Goal: Book appointment/travel/reservation

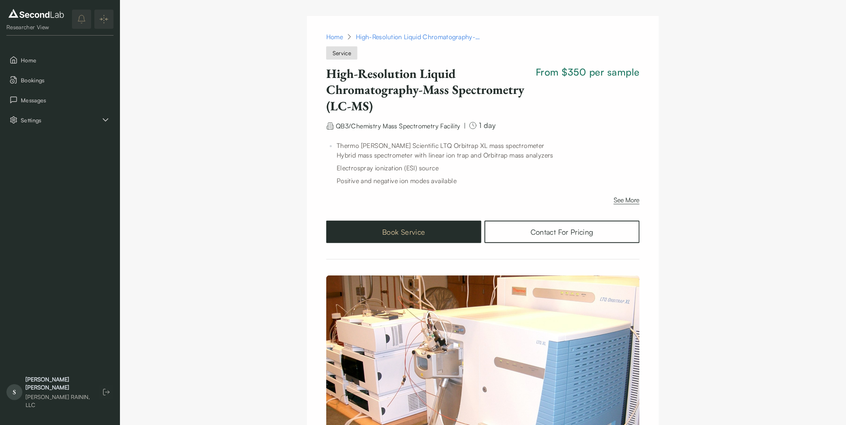
click at [417, 229] on button "Book Service" at bounding box center [403, 232] width 155 height 22
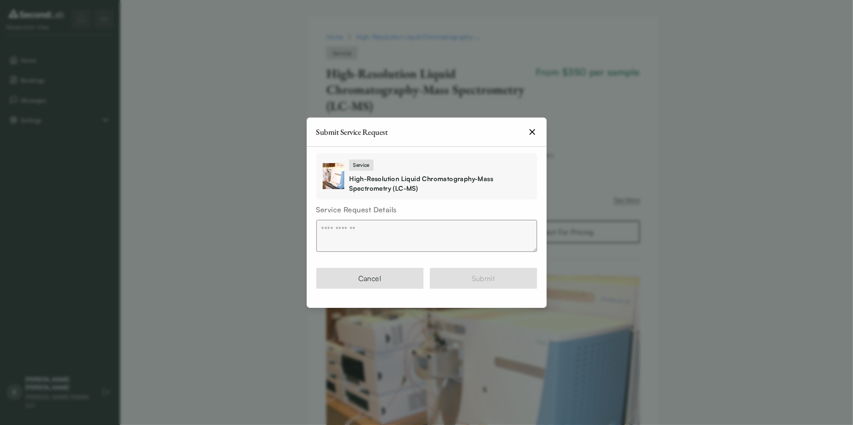
click at [364, 228] on textarea at bounding box center [426, 236] width 221 height 32
type textarea "*"
click at [530, 130] on icon "button" at bounding box center [532, 132] width 5 height 5
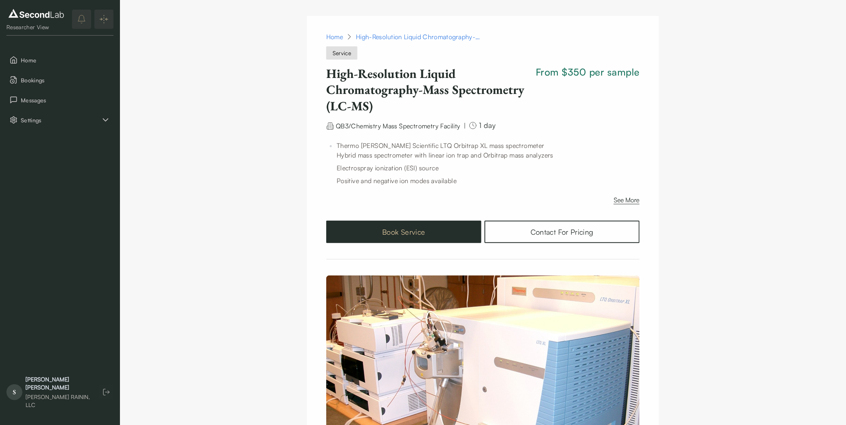
click at [433, 234] on button "Book Service" at bounding box center [403, 232] width 155 height 22
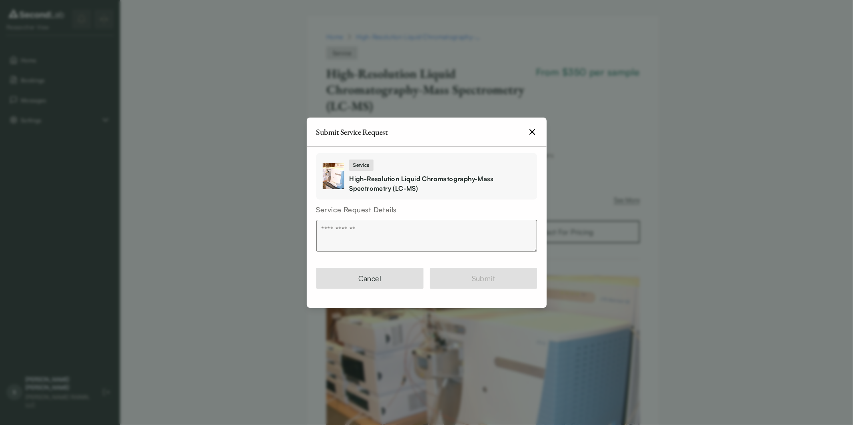
click at [531, 134] on icon "button" at bounding box center [533, 132] width 10 height 10
